Goal: Communication & Community: Participate in discussion

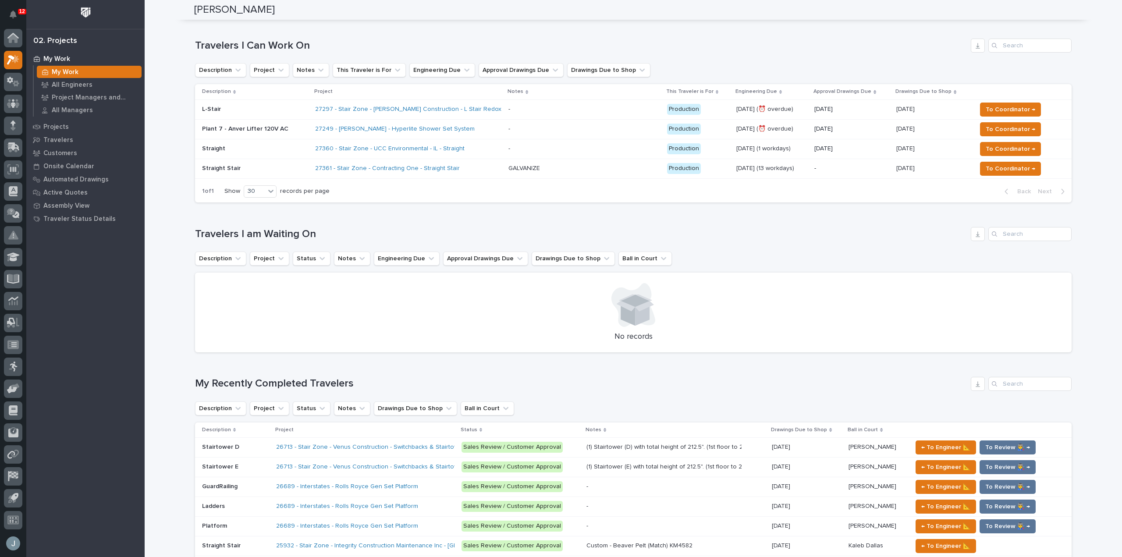
scroll to position [217, 0]
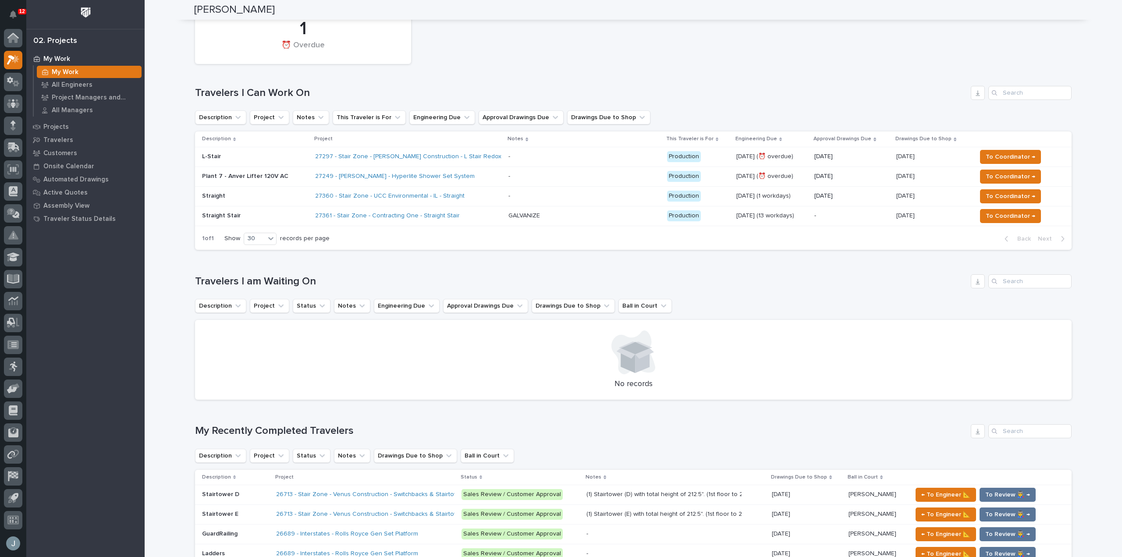
click at [459, 215] on div "27361 - Stair Zone - Contracting One - Straight Stair" at bounding box center [391, 215] width 153 height 7
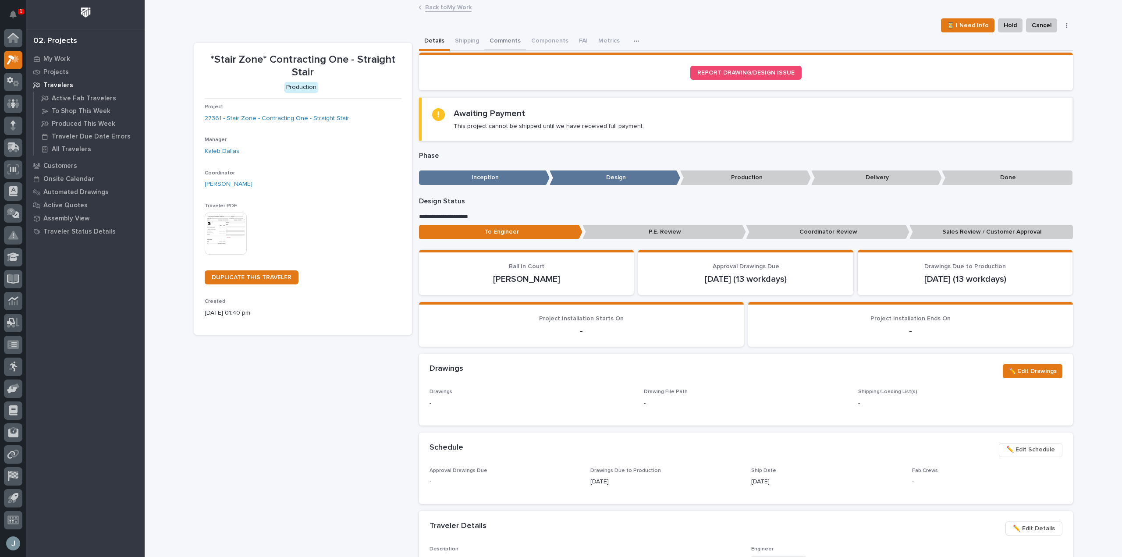
click at [501, 44] on button "Comments" at bounding box center [505, 41] width 42 height 18
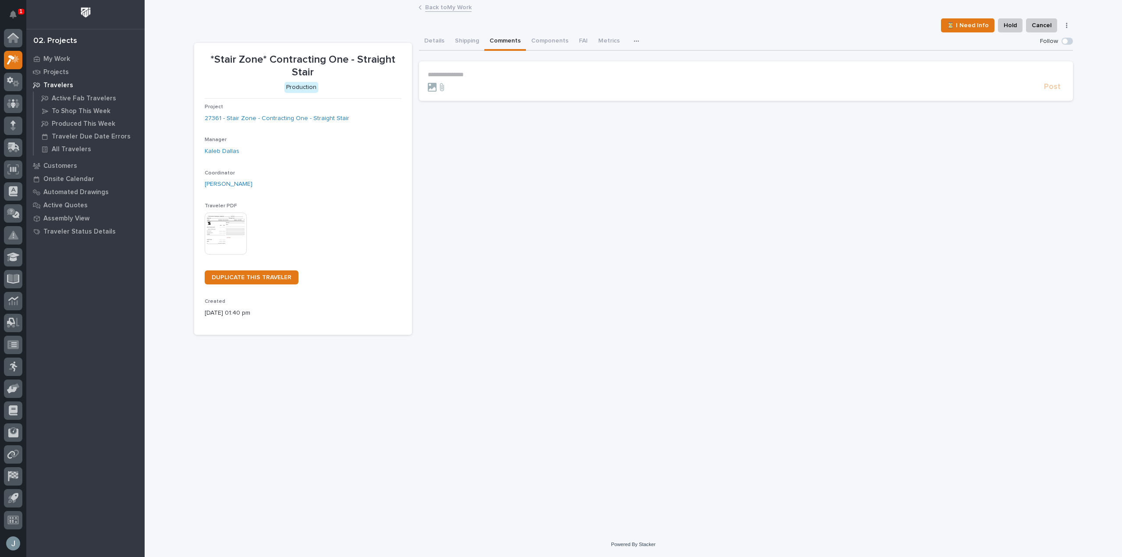
click at [507, 73] on p "**********" at bounding box center [746, 74] width 637 height 7
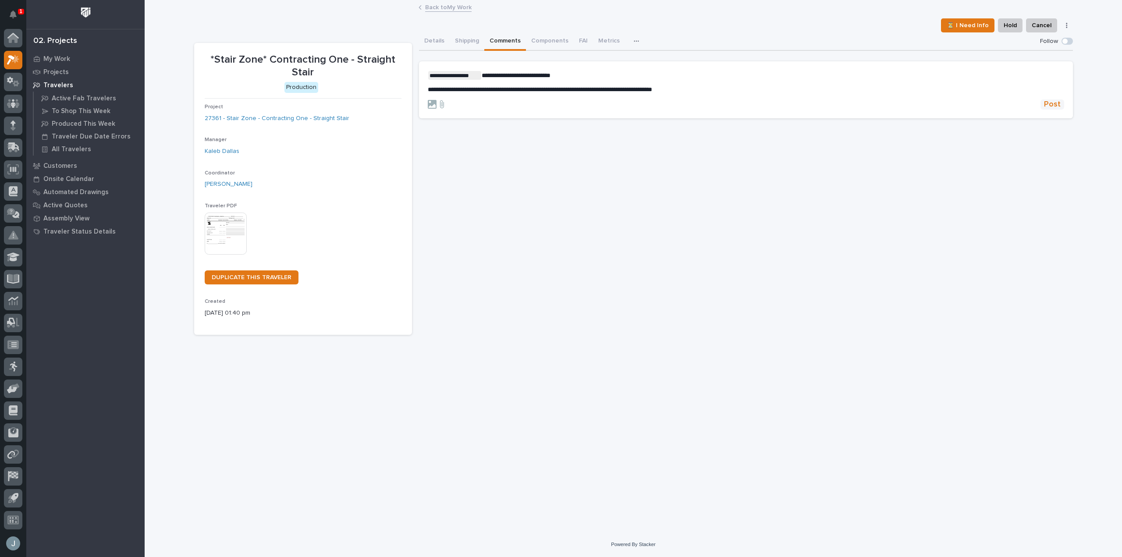
click at [1054, 104] on span "Post" at bounding box center [1052, 105] width 17 height 10
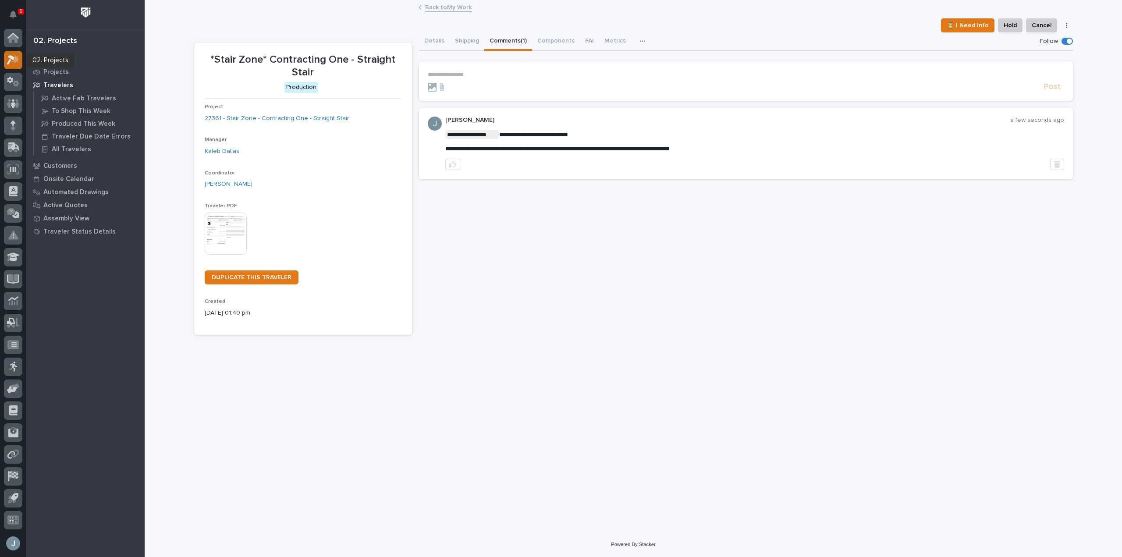
click at [10, 59] on icon at bounding box center [13, 60] width 13 height 10
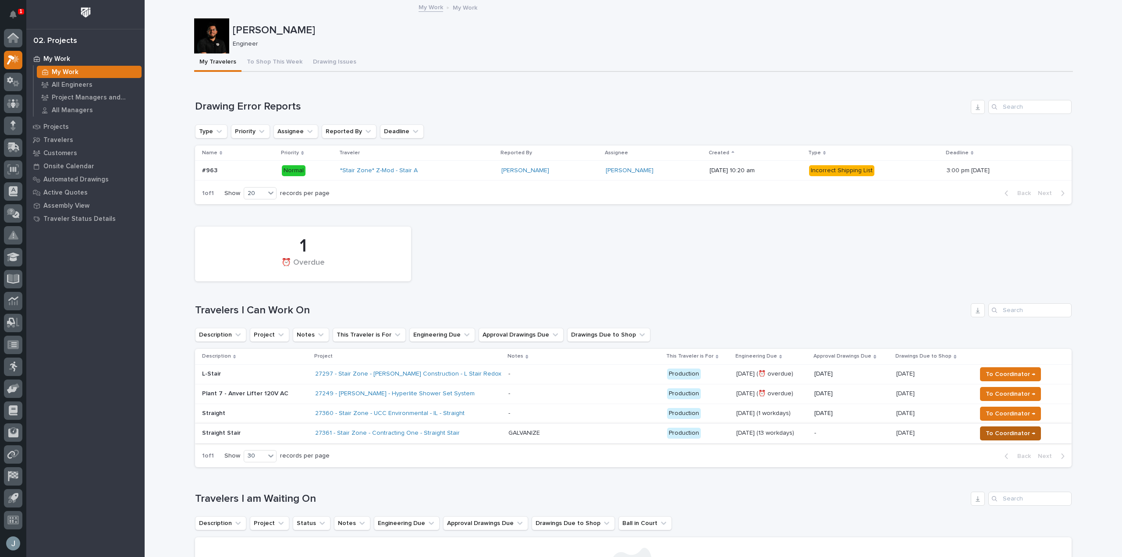
click at [1003, 437] on span "To Coordinator →" at bounding box center [1011, 433] width 50 height 11
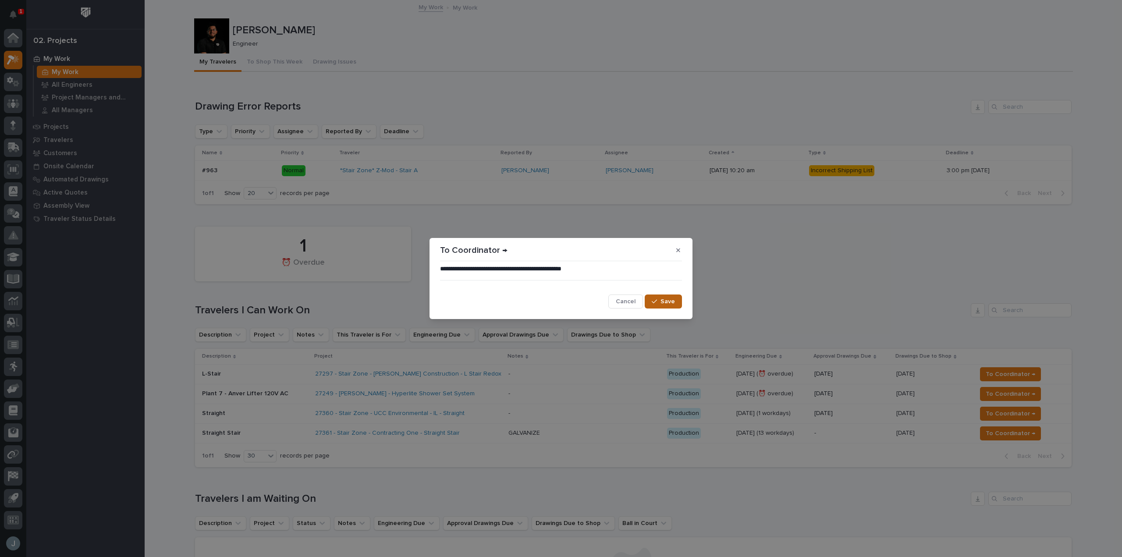
click at [663, 304] on span "Save" at bounding box center [668, 302] width 14 height 8
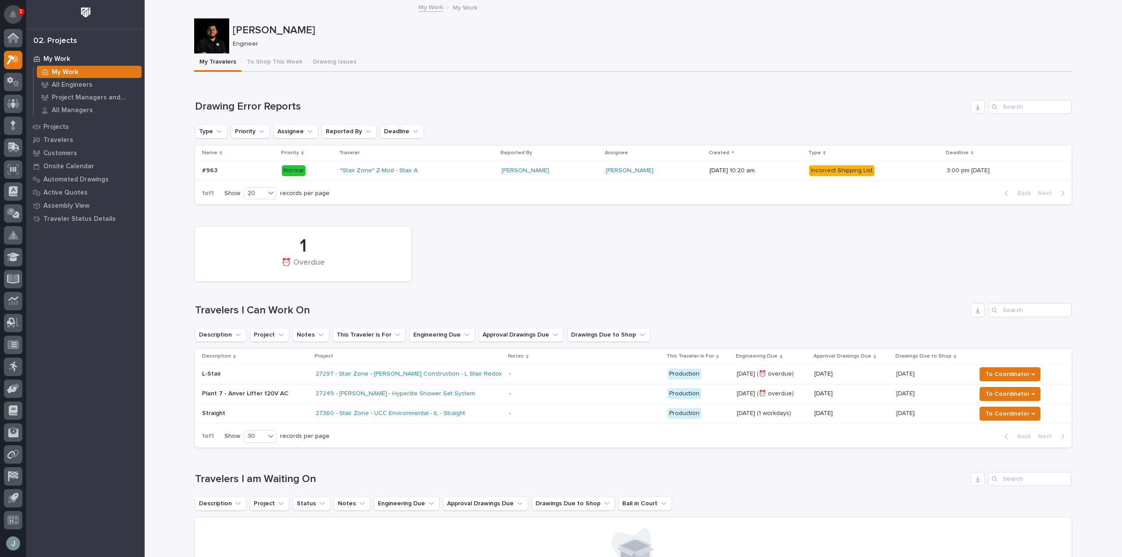
click at [17, 16] on button "Notifications" at bounding box center [13, 14] width 18 height 18
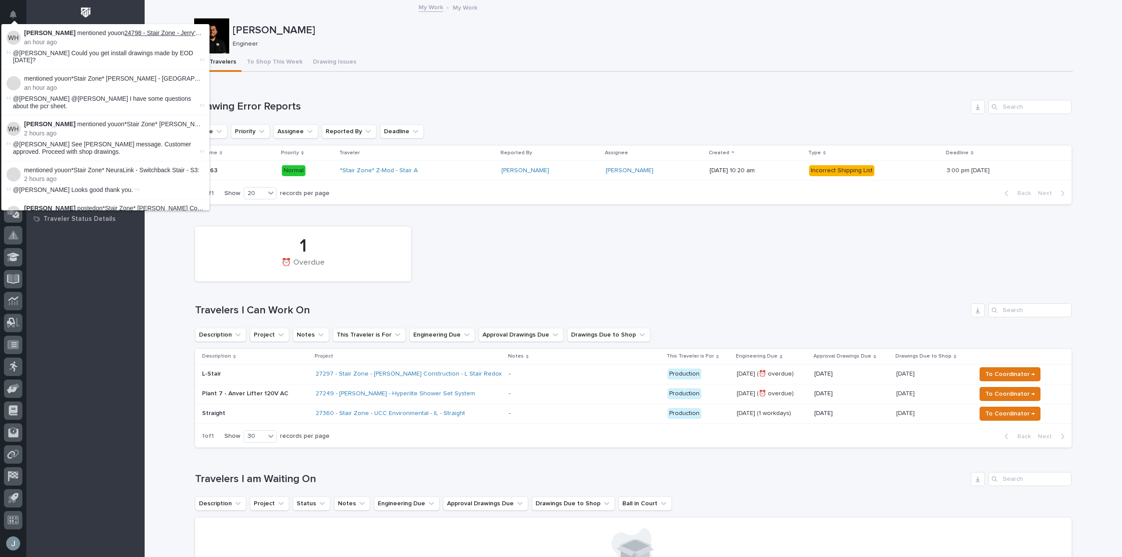
click at [154, 30] on link "24798 - Stair Zone - Jerry's Machine & Fab - [GEOGRAPHIC_DATA]" at bounding box center [218, 32] width 186 height 7
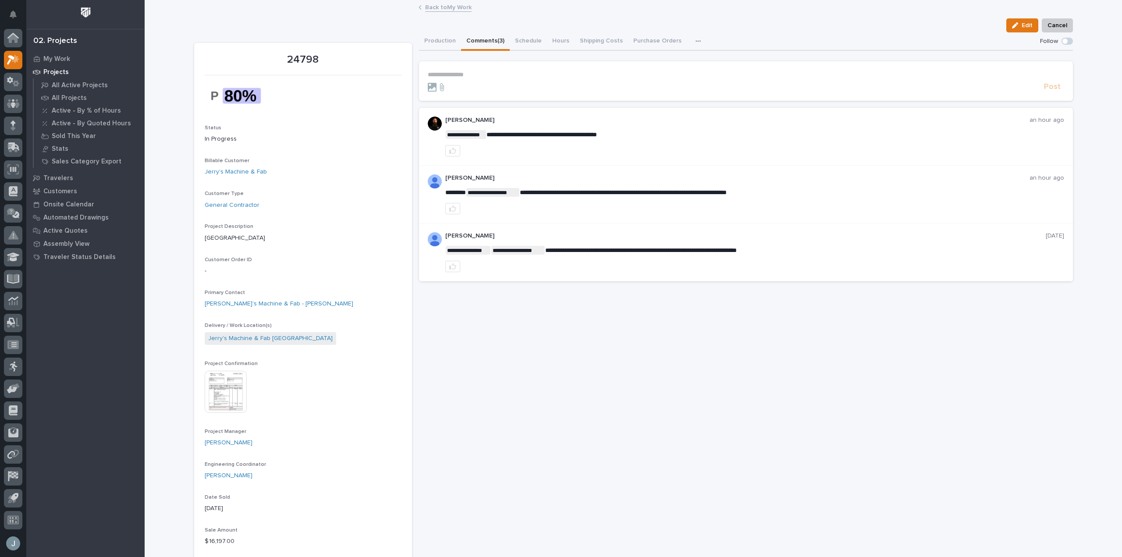
click at [489, 76] on p "**********" at bounding box center [746, 74] width 637 height 7
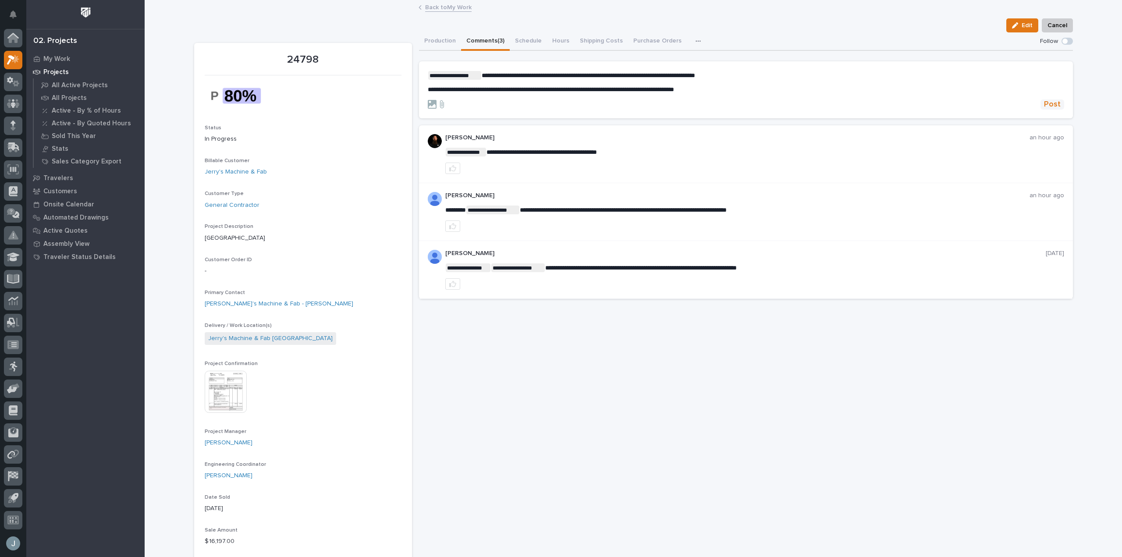
click at [1051, 101] on span "Post" at bounding box center [1052, 105] width 17 height 10
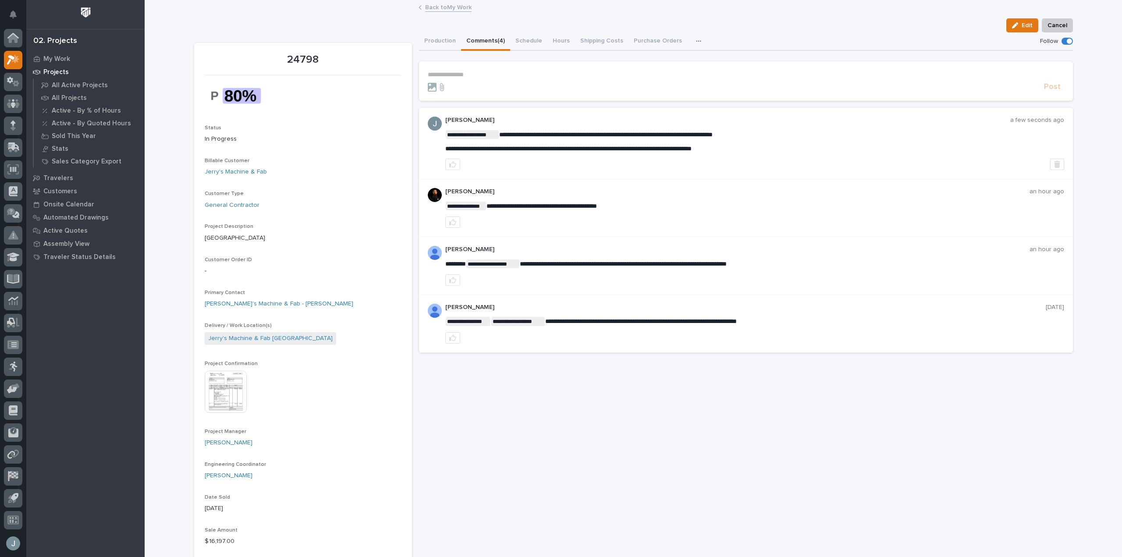
drag, startPoint x: 746, startPoint y: 135, endPoint x: 728, endPoint y: 131, distance: 18.6
click at [10, 59] on icon at bounding box center [11, 60] width 8 height 10
